Goal: Information Seeking & Learning: Learn about a topic

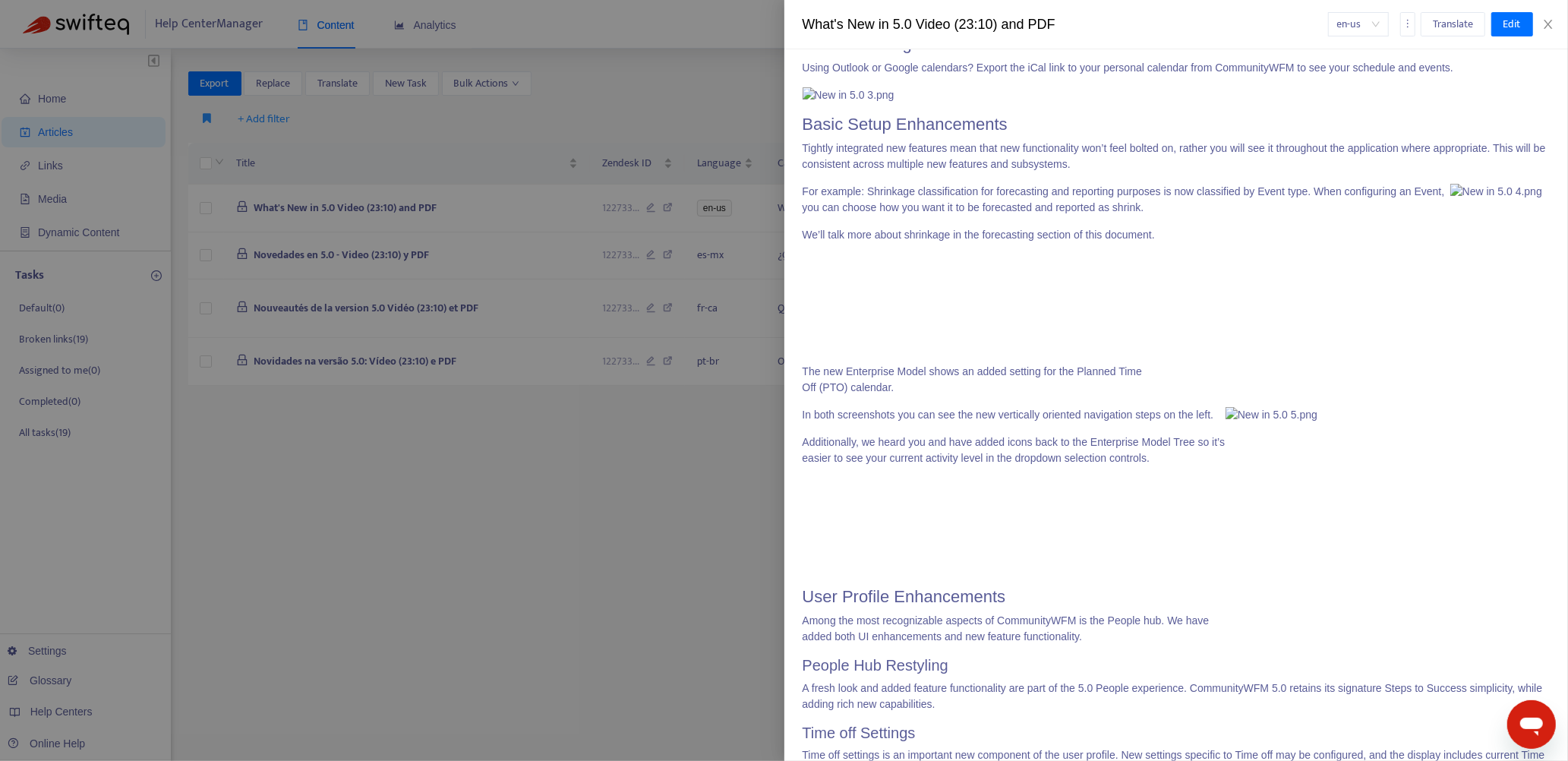
scroll to position [1290, 0]
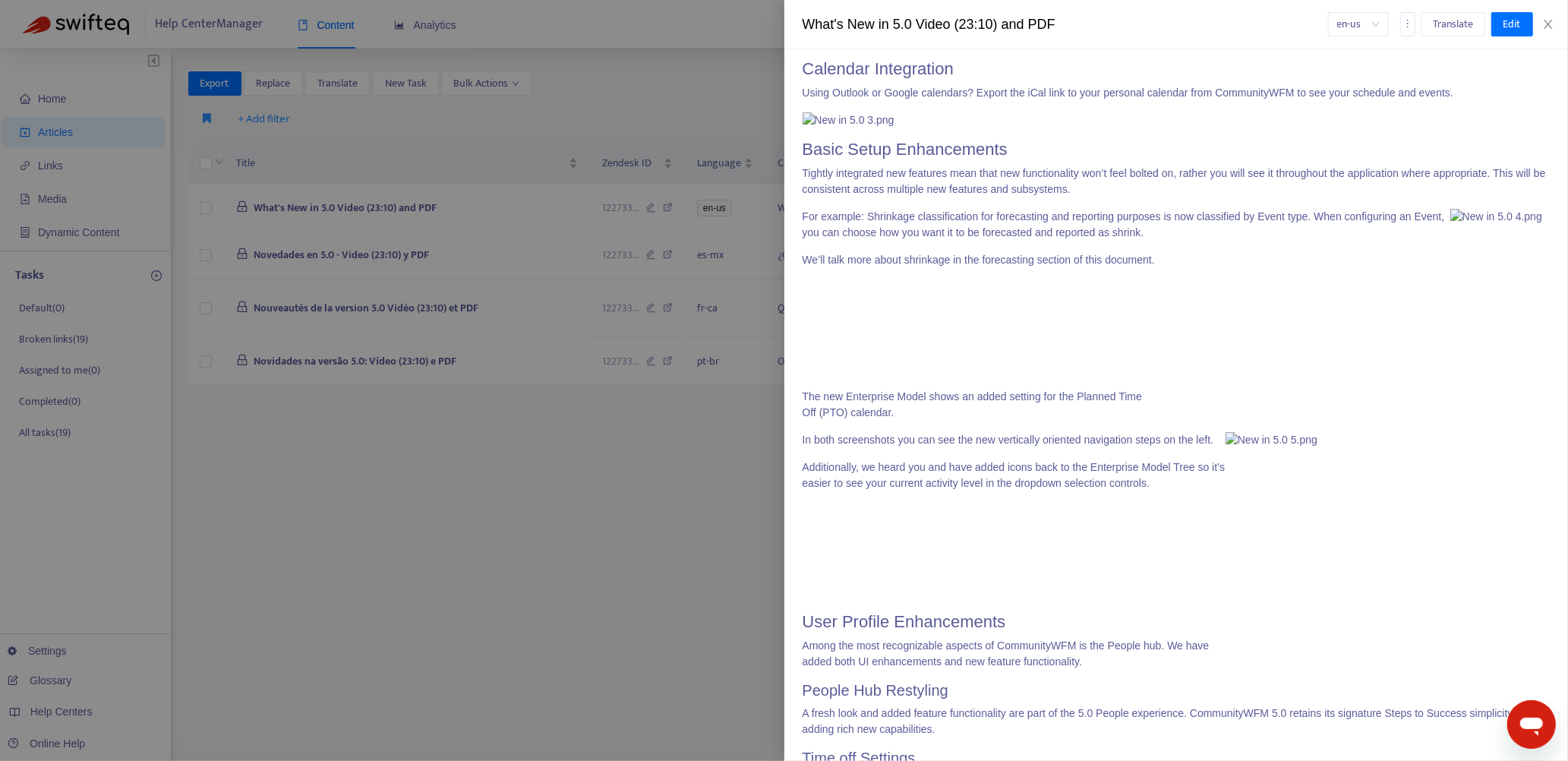
drag, startPoint x: 805, startPoint y: 184, endPoint x: 883, endPoint y: 290, distance: 131.6
copy span "Multi-threaded API We have enhanced the Community Web API that lives at the hea…"
drag, startPoint x: 804, startPoint y: 313, endPoint x: 1275, endPoint y: 450, distance: 490.5
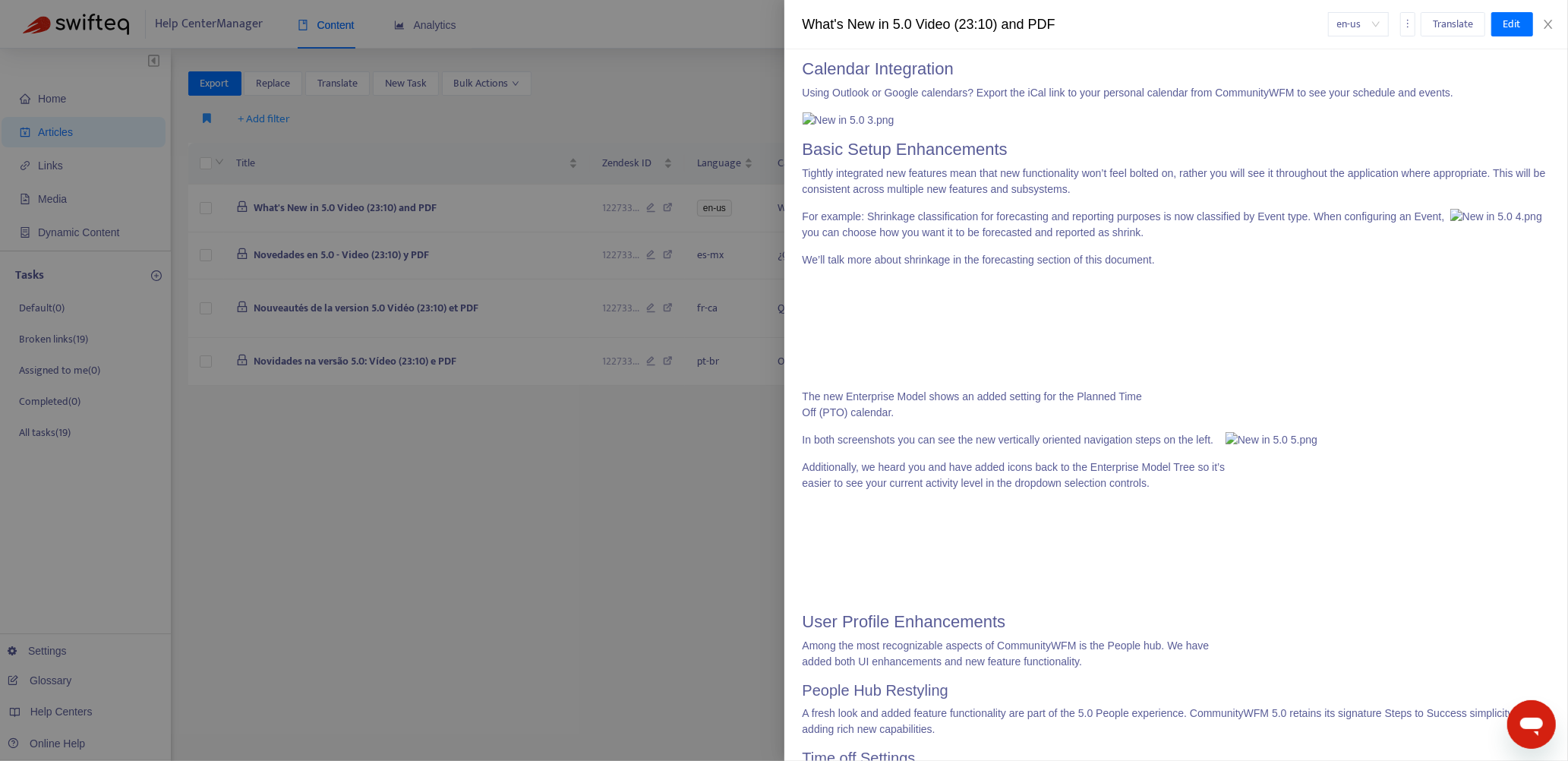
copy span "Microsoft Teams Notification Channel Community now supports Microsoft Teams as …"
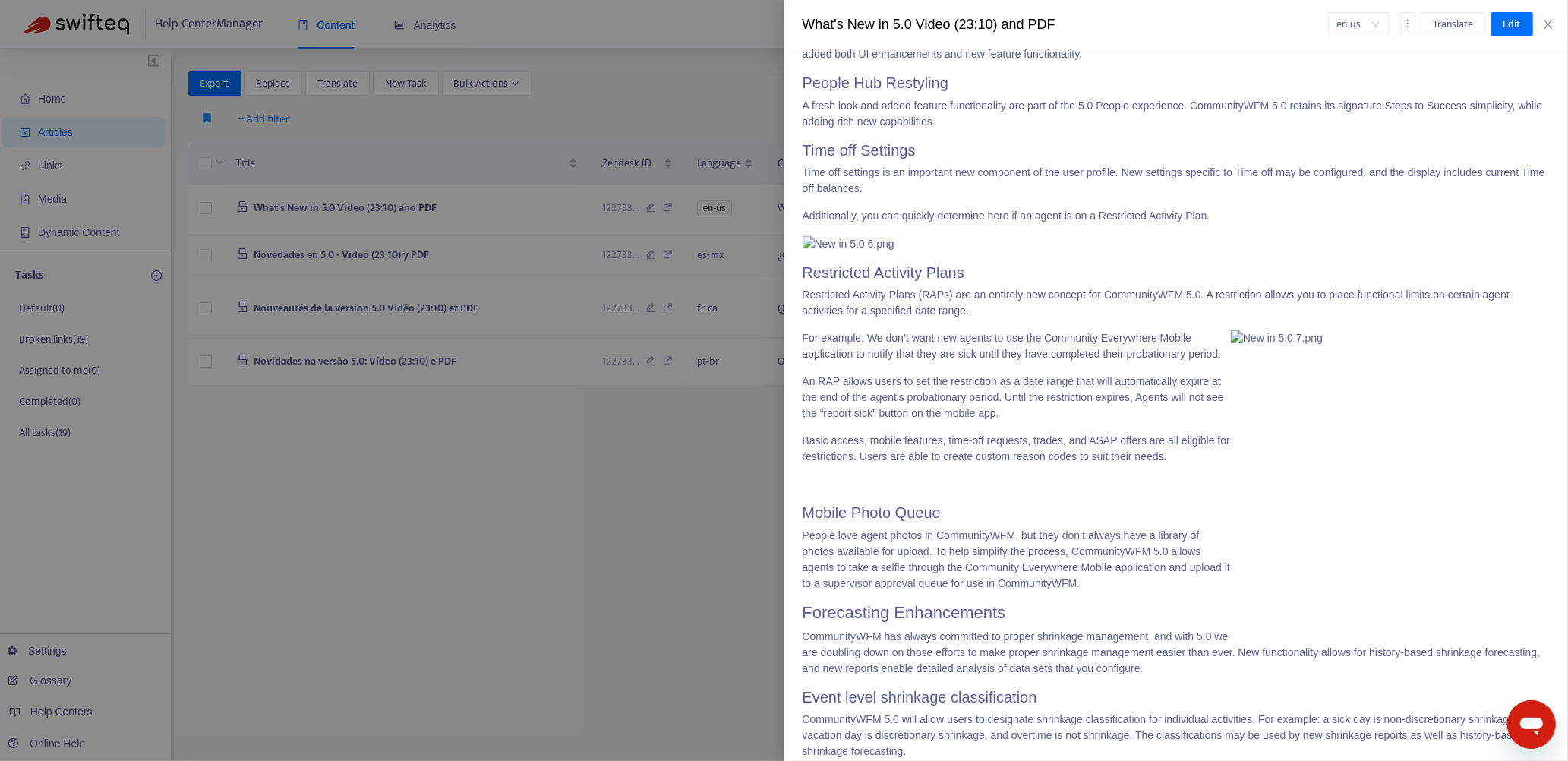
scroll to position [1822, 0]
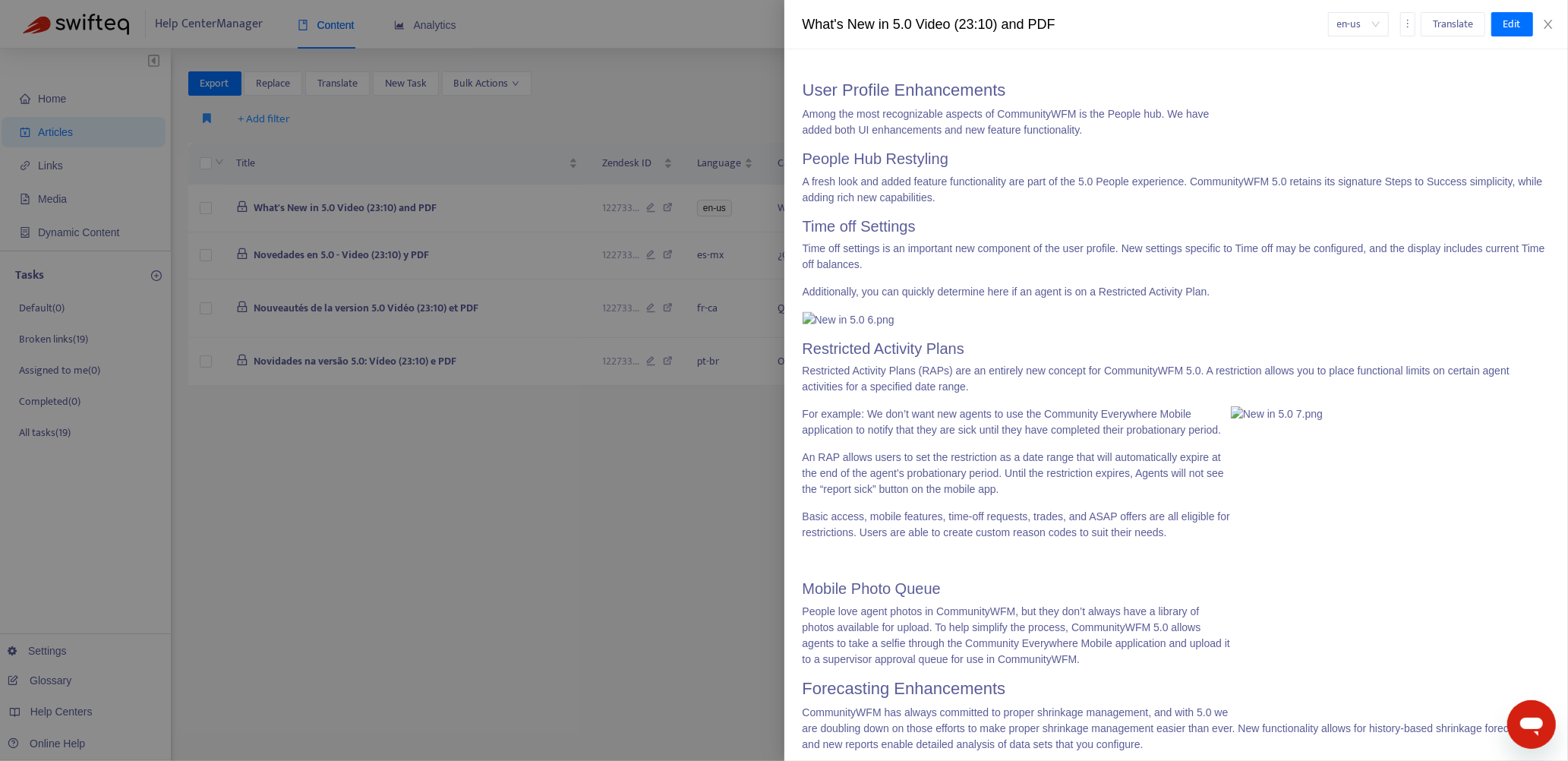
drag, startPoint x: 801, startPoint y: 107, endPoint x: 1162, endPoint y: 237, distance: 383.7
click at [1162, 237] on div "What's New? > What's New in 5.0 Last edited at [DATE] 06:33 Zendesk ID: 1227333…" at bounding box center [1176, 405] width 784 height 712
drag, startPoint x: 806, startPoint y: 104, endPoint x: 1188, endPoint y: 460, distance: 522.2
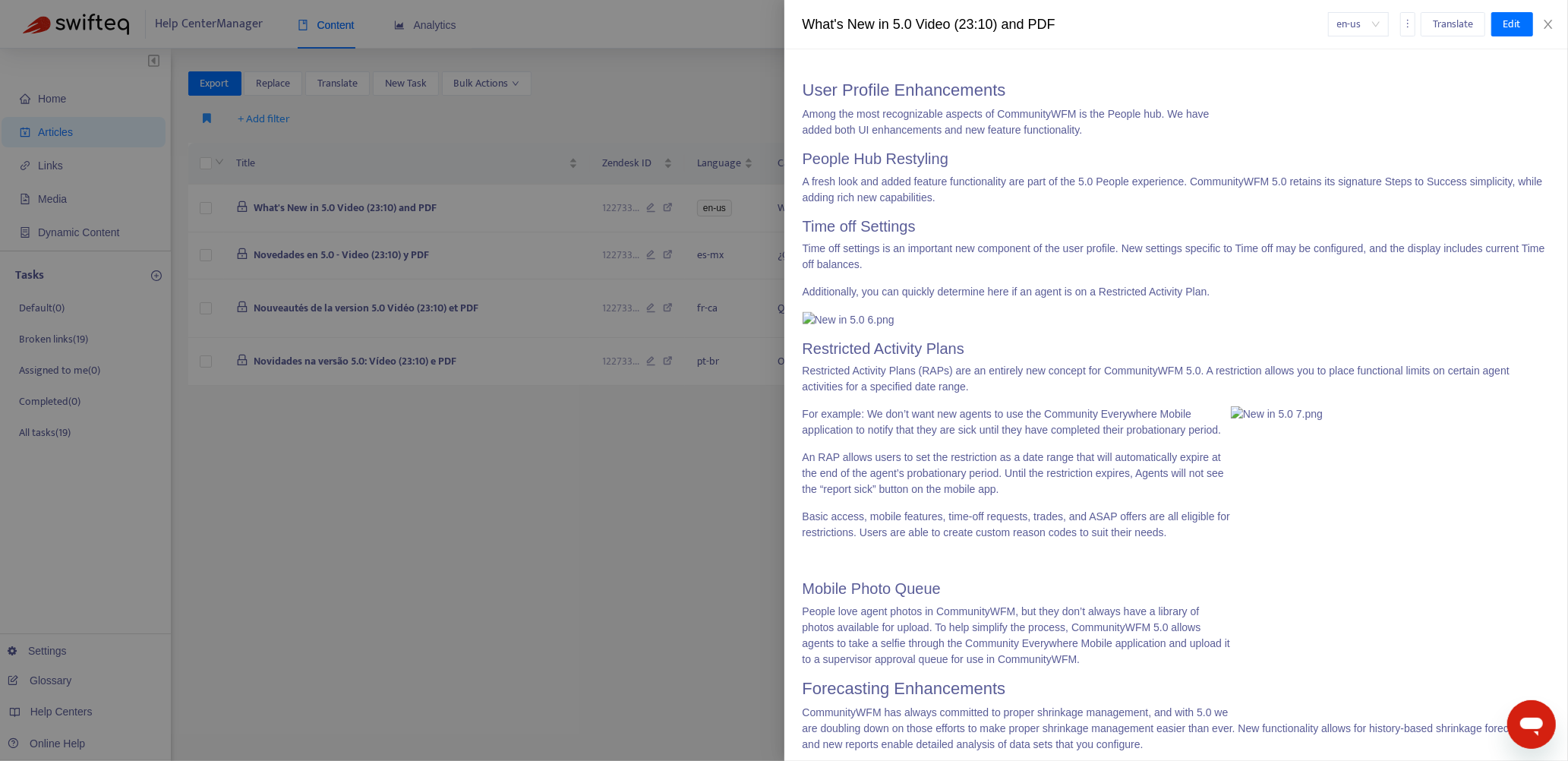
copy span "Basic Setup Enhancements Tightly integrated new features mean that new function…"
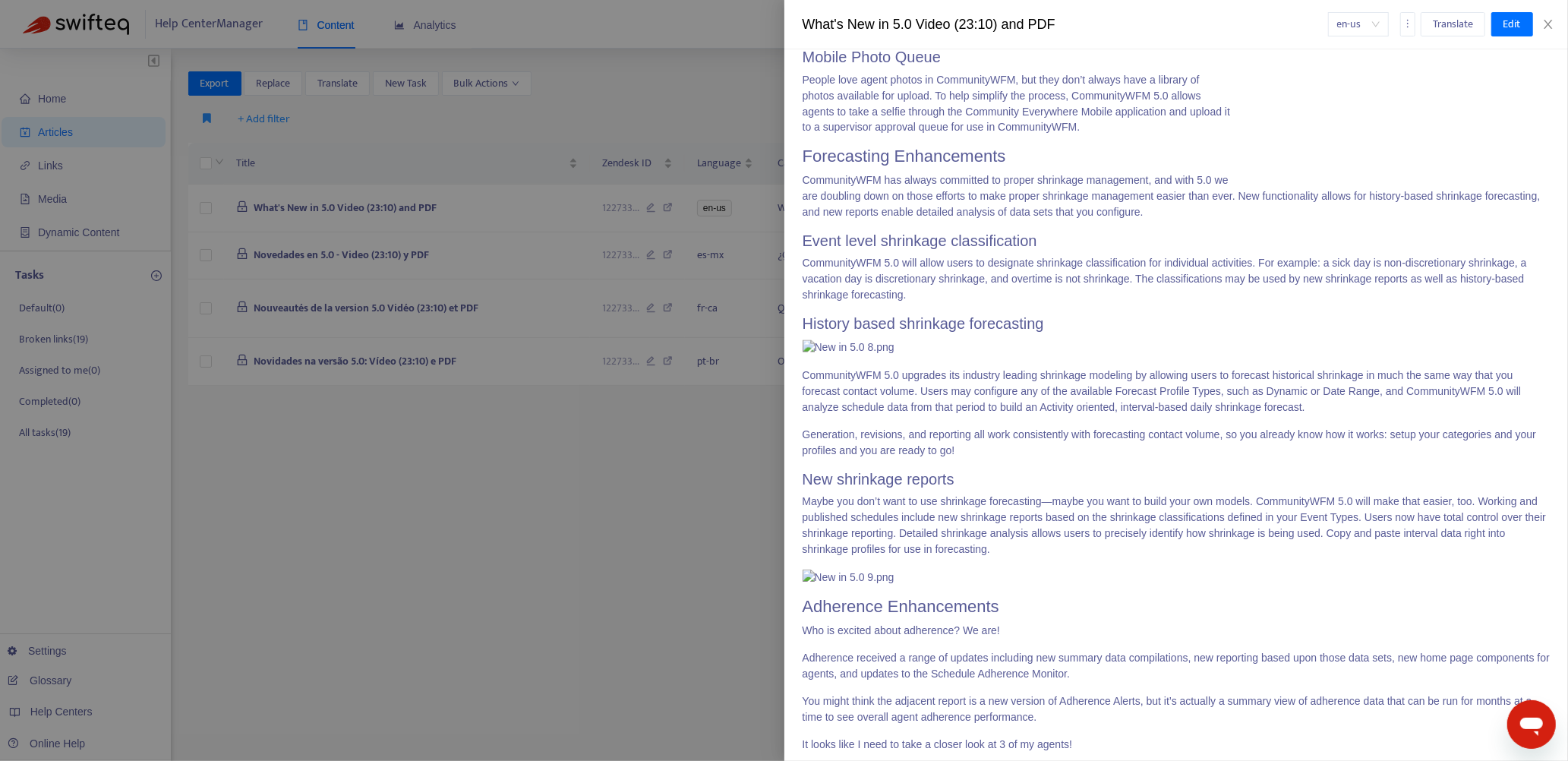
scroll to position [2351, 0]
drag, startPoint x: 803, startPoint y: 60, endPoint x: 1245, endPoint y: 259, distance: 484.7
click at [1245, 259] on span "Review of the new features and functionalities in software version 5.0. Downloa…" at bounding box center [1177, 368] width 748 height 4907
copy span "User Profile Enhancements Among the most recognizable aspects of CommunityWFM i…"
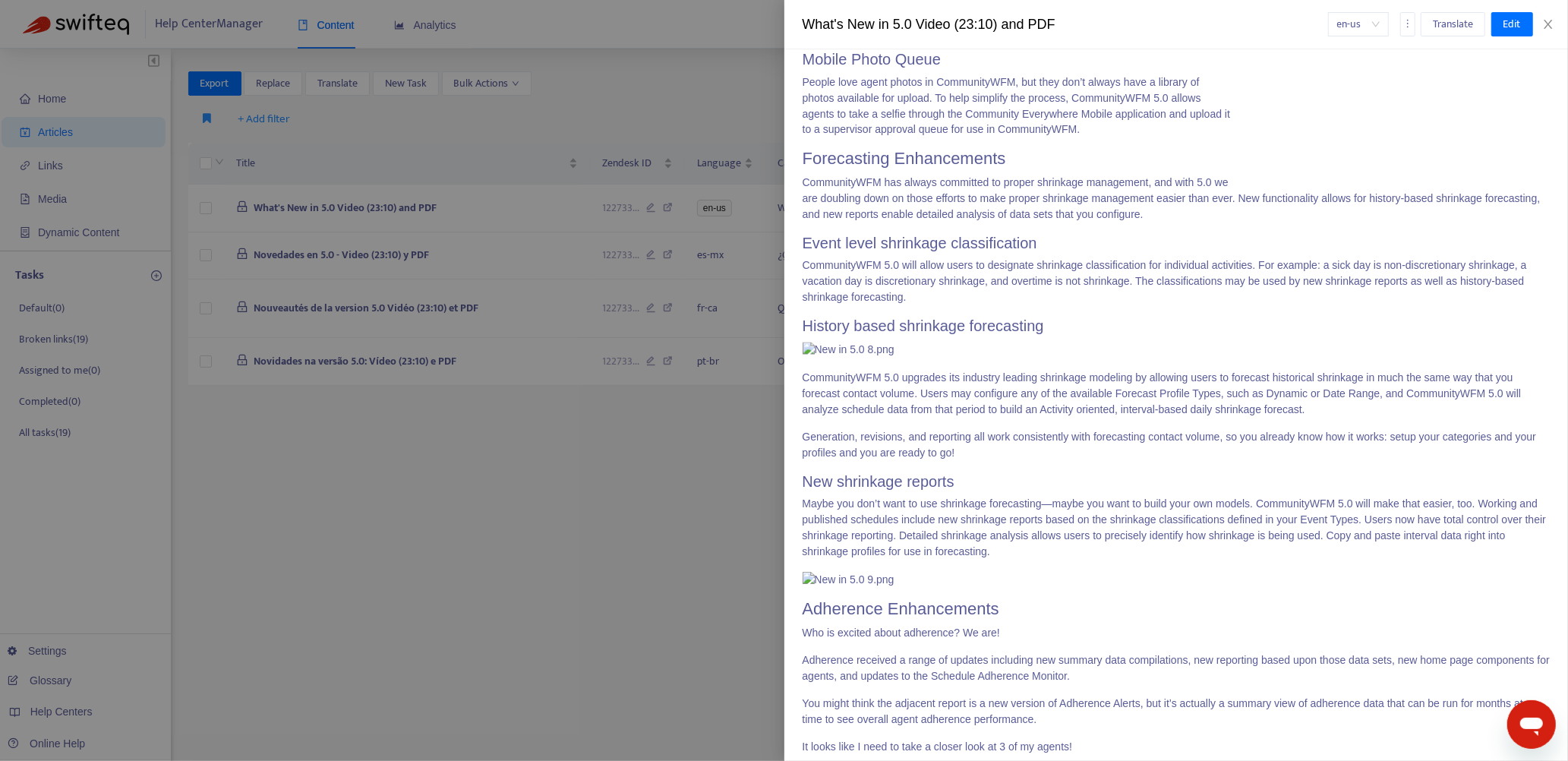
drag, startPoint x: 806, startPoint y: 63, endPoint x: 1091, endPoint y: 111, distance: 289.0
click at [1091, 111] on span "Review of the new features and functionalities in software version 5.0. Downloa…" at bounding box center [1177, 368] width 748 height 4907
copy span "User Profile Enhancements Among the most recognizable aspects of CommunityWFM i…"
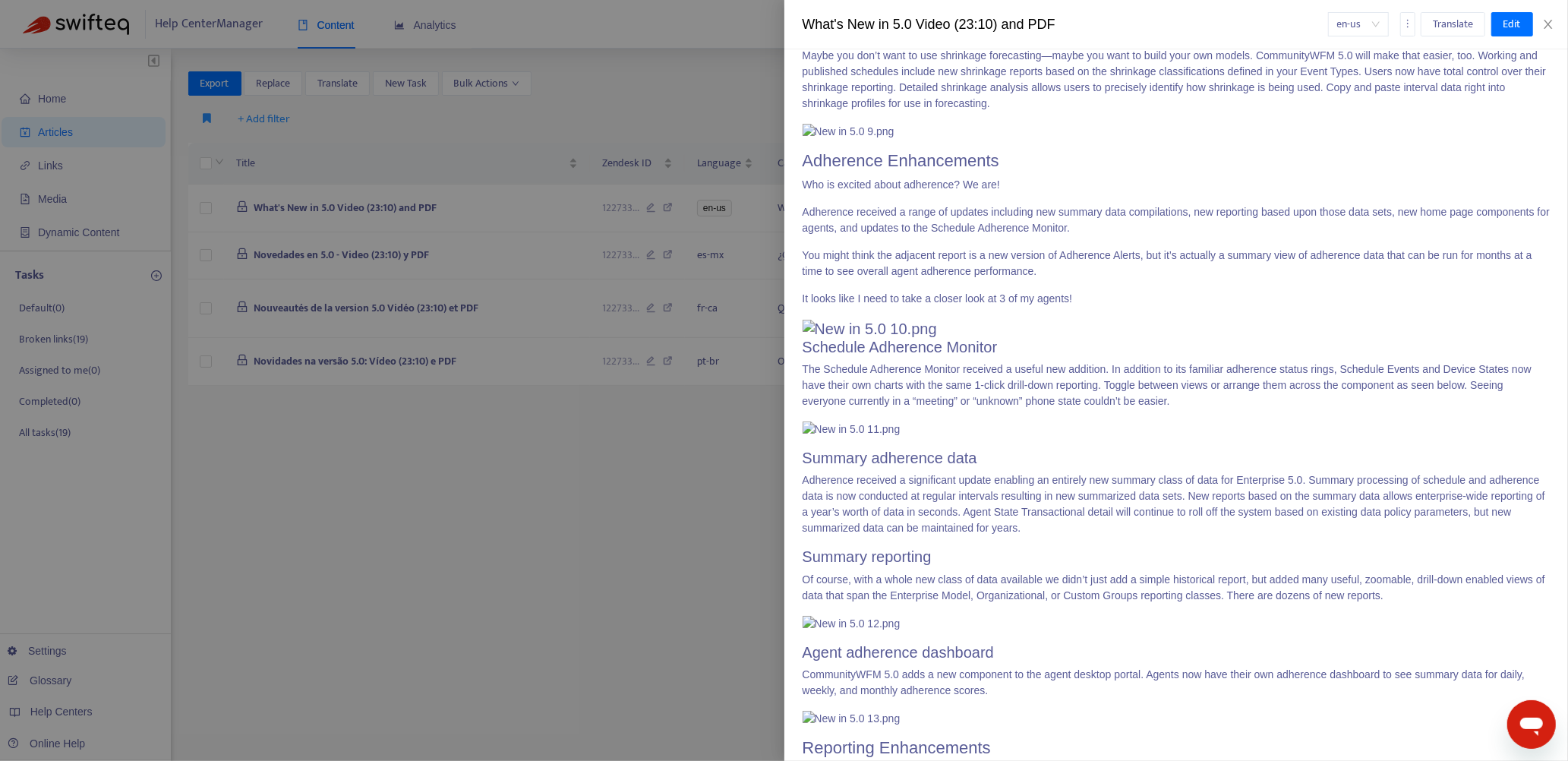
scroll to position [2806, 0]
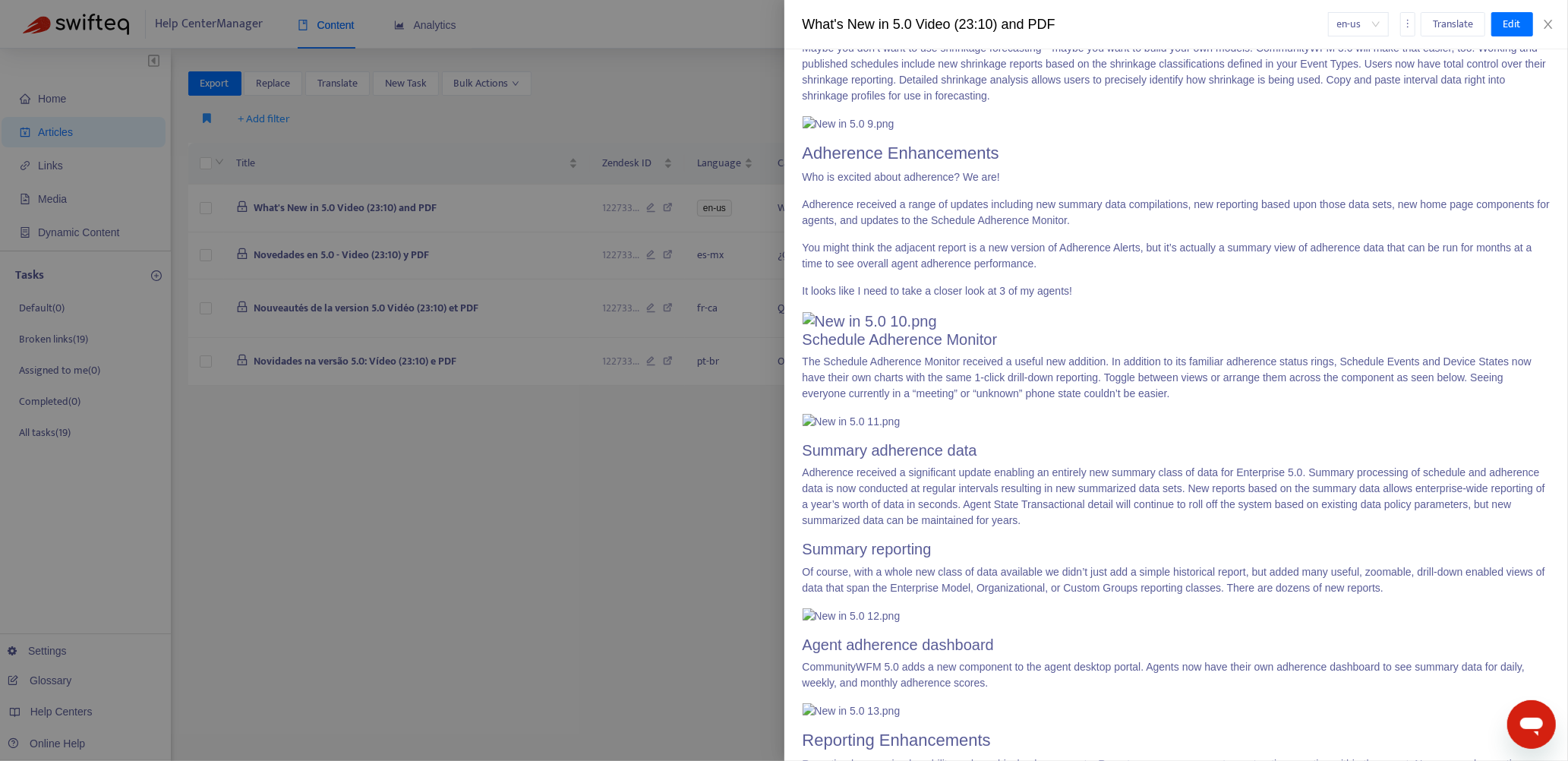
drag, startPoint x: 803, startPoint y: 372, endPoint x: 1177, endPoint y: 392, distance: 374.5
copy p "Basic access, mobile features, time-off requests, trades, and ASAP offers are a…"
drag, startPoint x: 804, startPoint y: 465, endPoint x: 1133, endPoint y: 516, distance: 332.9
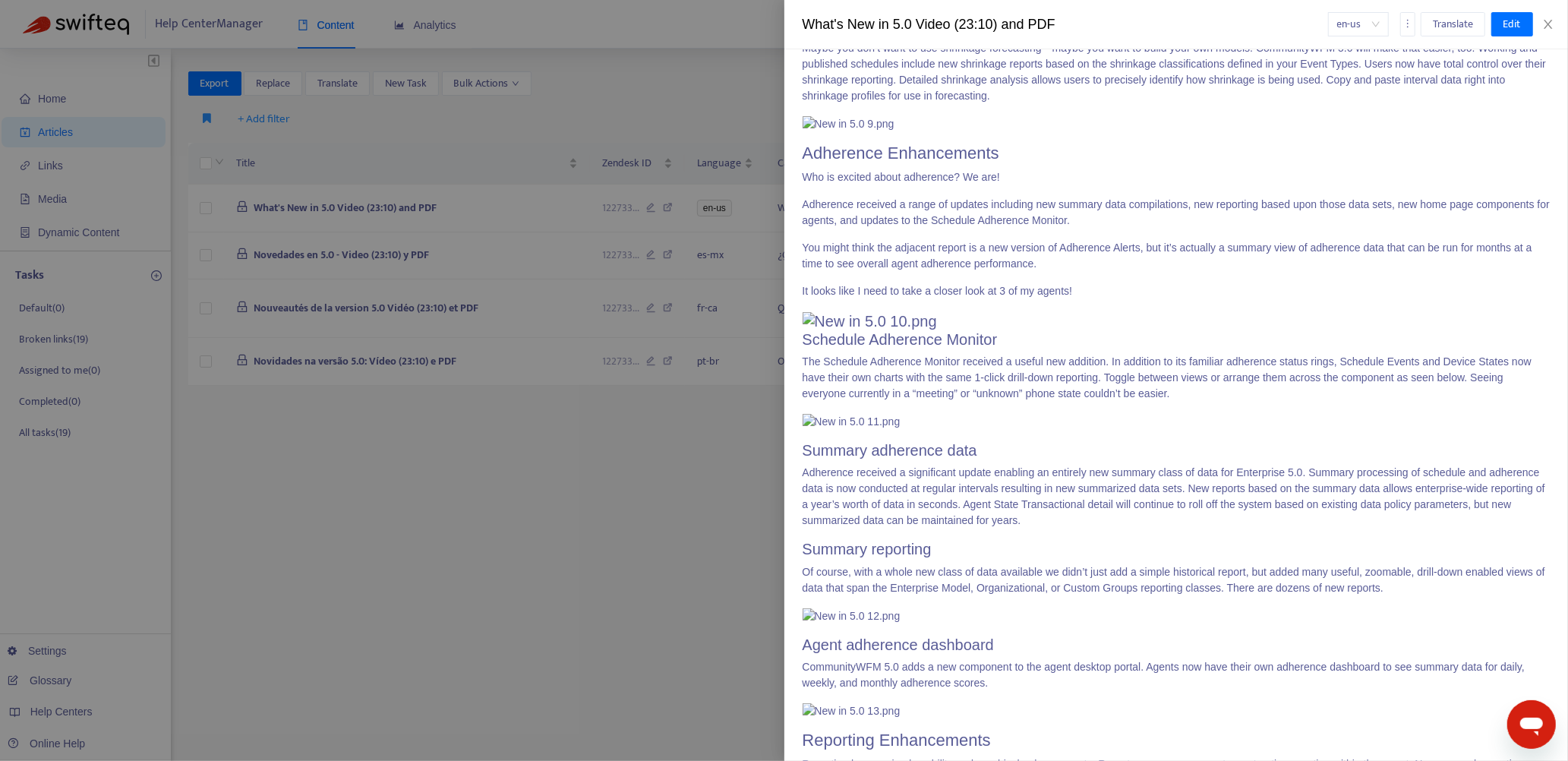
copy p "People love agent photos in CommunityWFM, but they don’t always have a library …"
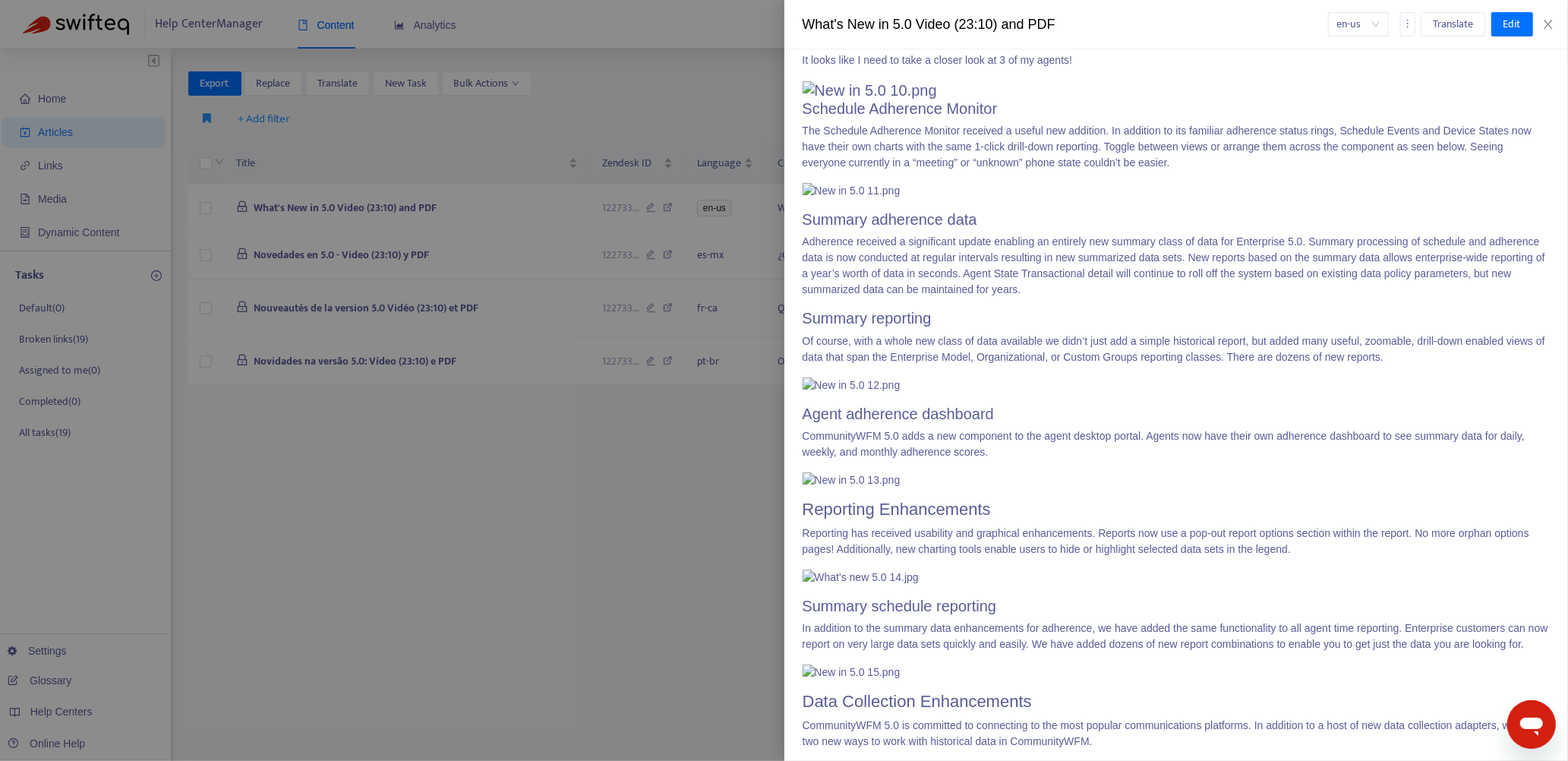
scroll to position [3186, 0]
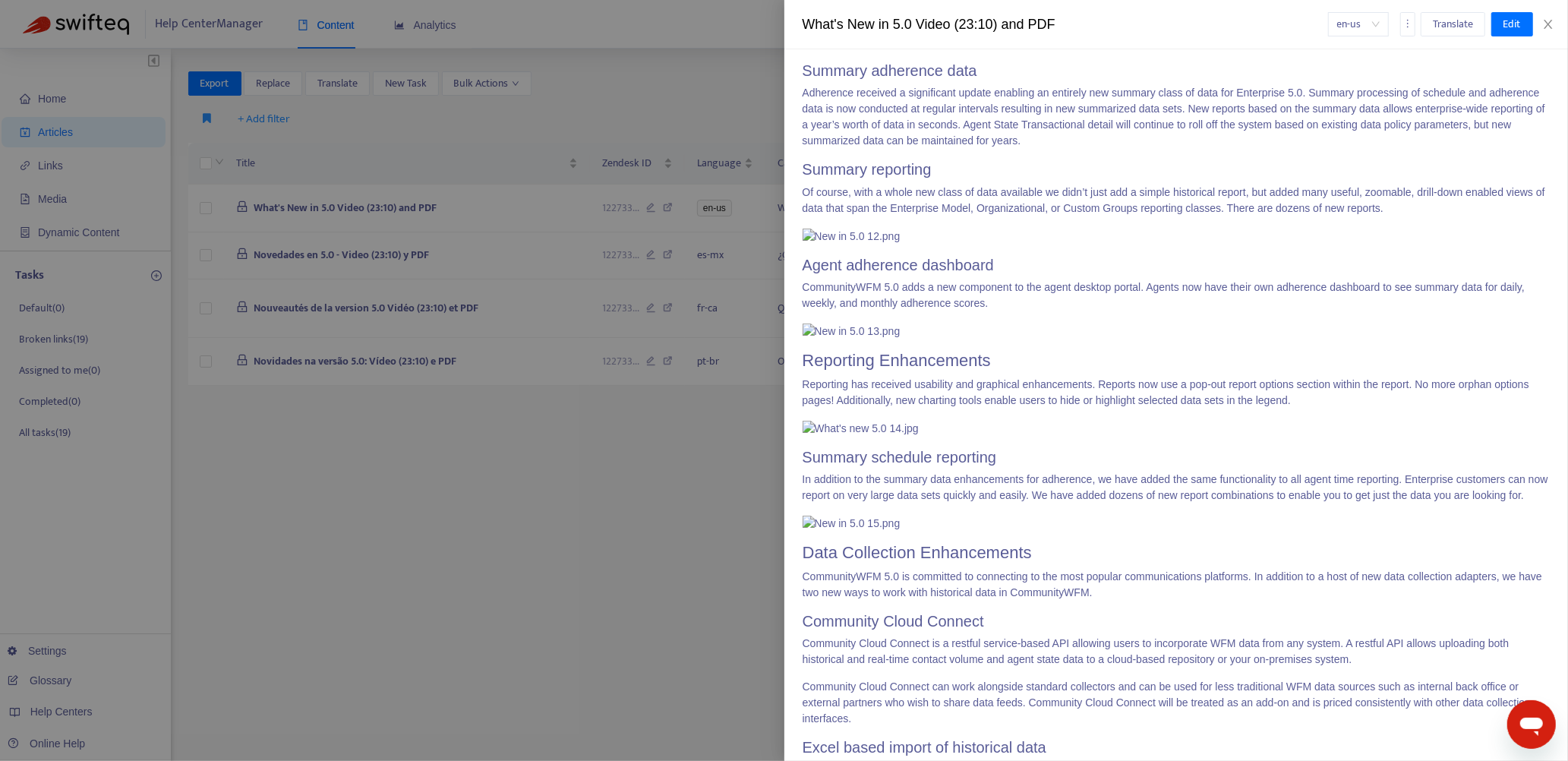
drag, startPoint x: 804, startPoint y: 163, endPoint x: 1033, endPoint y: 551, distance: 450.5
copy span "Forecasting Enhancements CommunityWFM has always committed to proper shrinkage …"
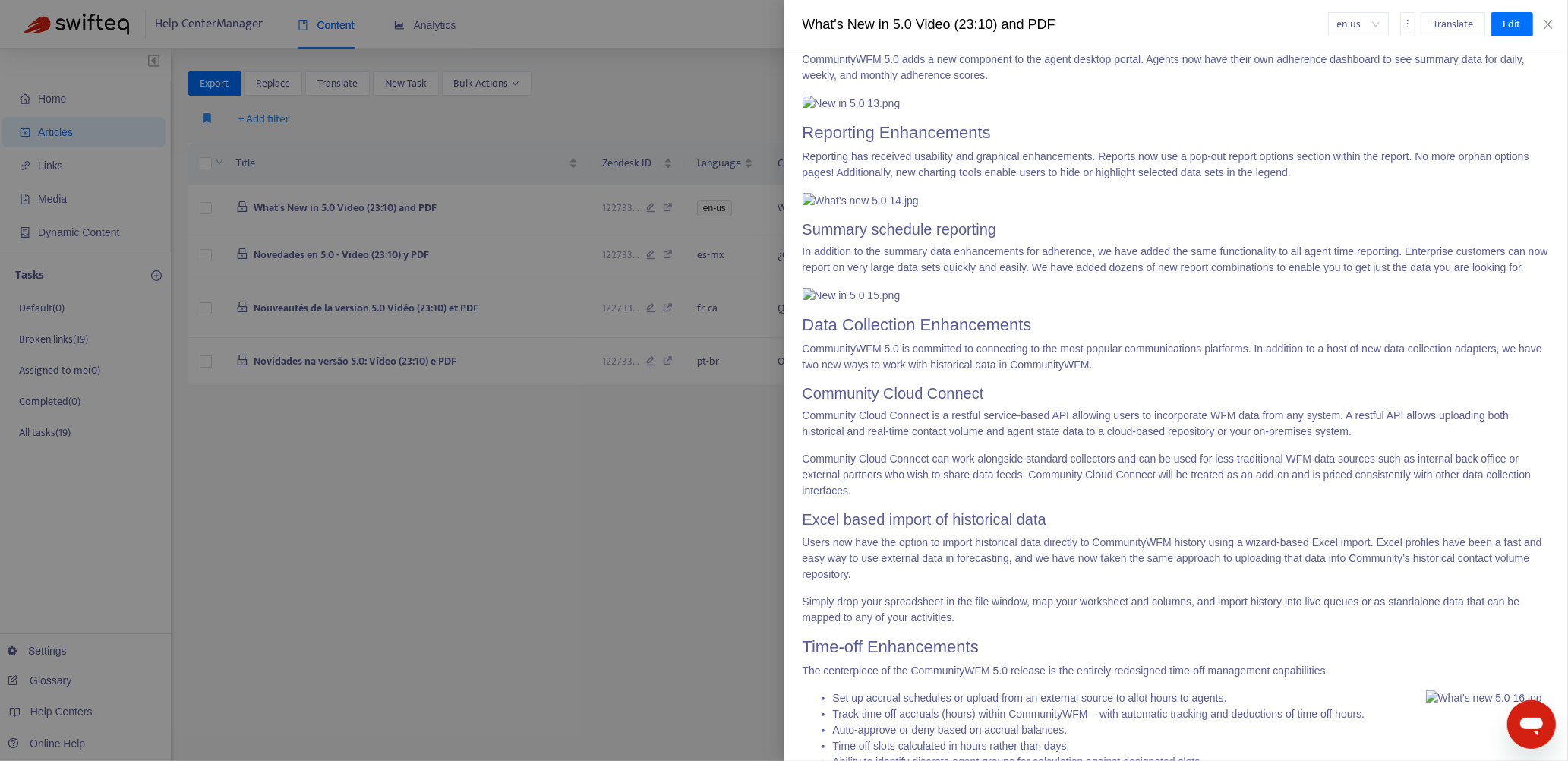
scroll to position [3489, 0]
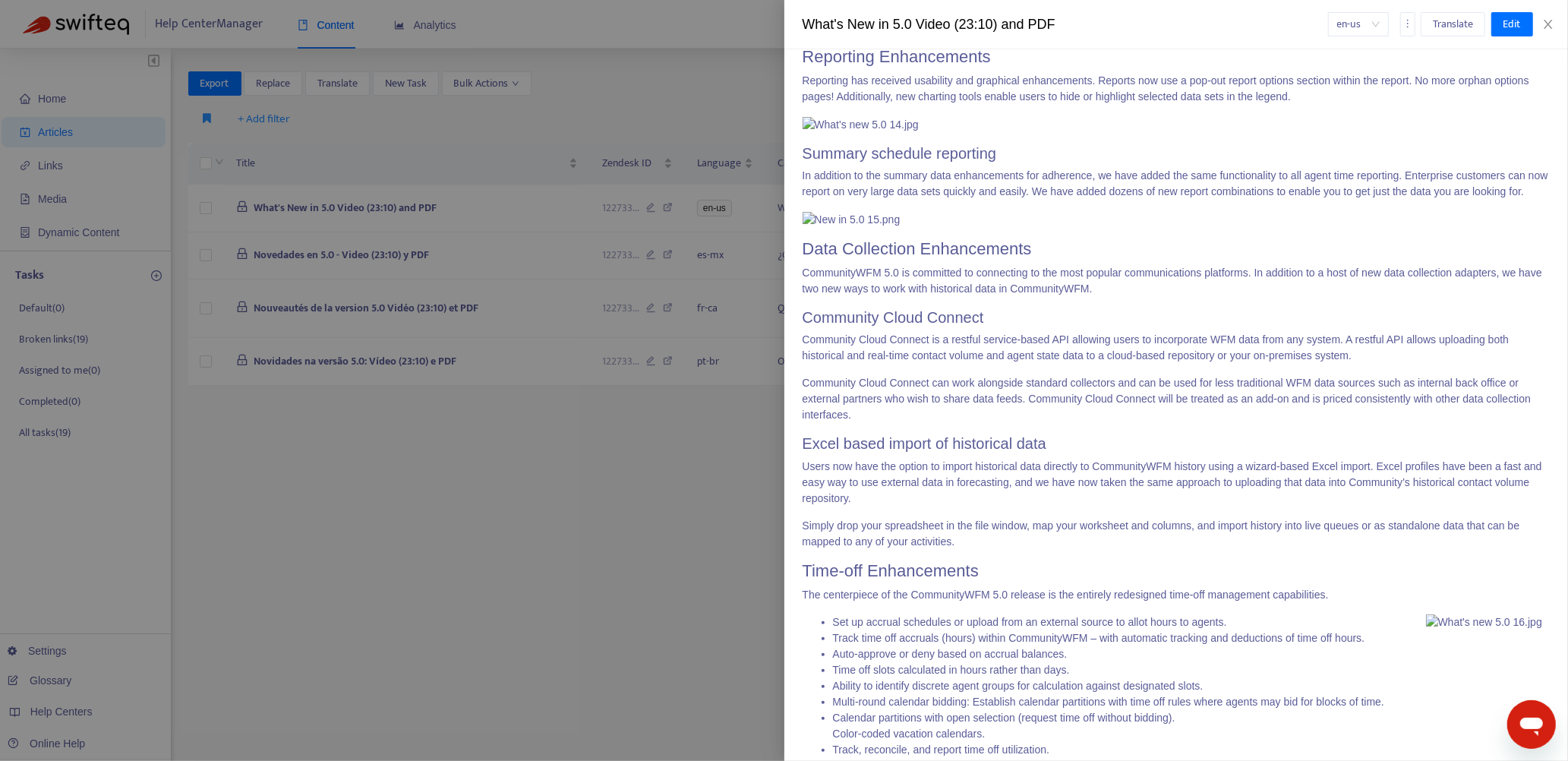
drag, startPoint x: 806, startPoint y: 281, endPoint x: 1015, endPoint y: 353, distance: 221.1
copy span "New shrinkage reports Maybe you don’t want to use shrinkage forecasting—maybe y…"
